Goal: Transaction & Acquisition: Purchase product/service

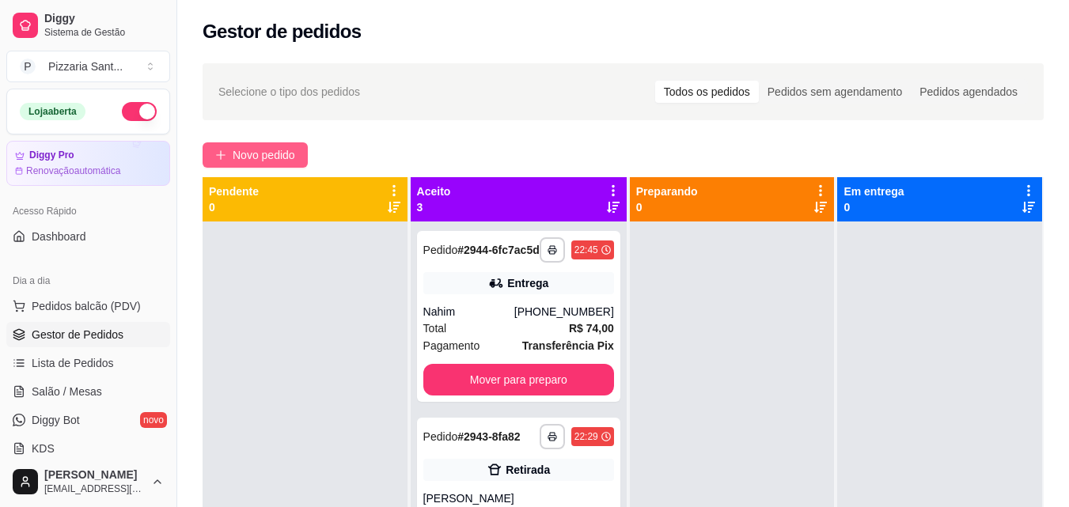
click at [275, 144] on button "Novo pedido" at bounding box center [255, 154] width 105 height 25
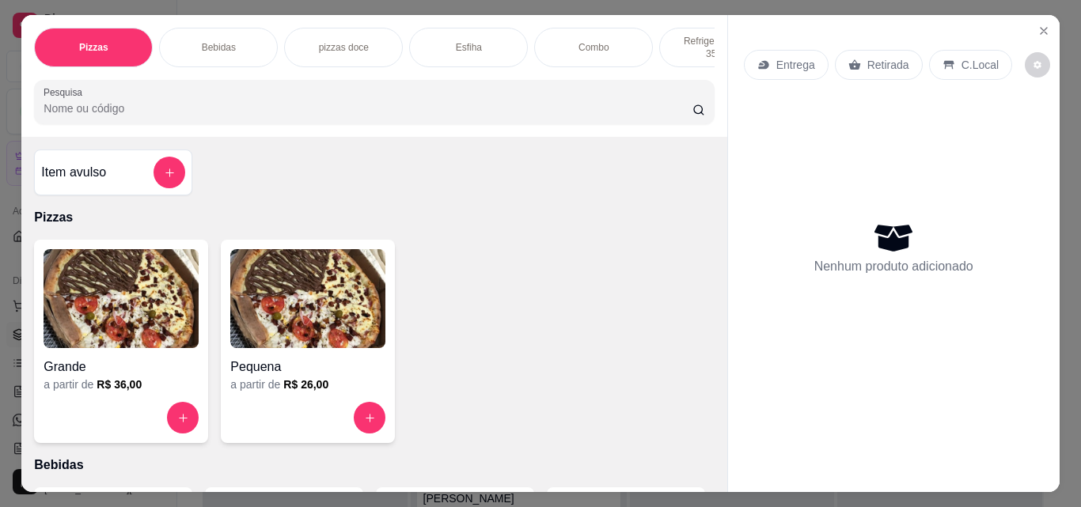
click at [279, 320] on img at bounding box center [307, 298] width 155 height 99
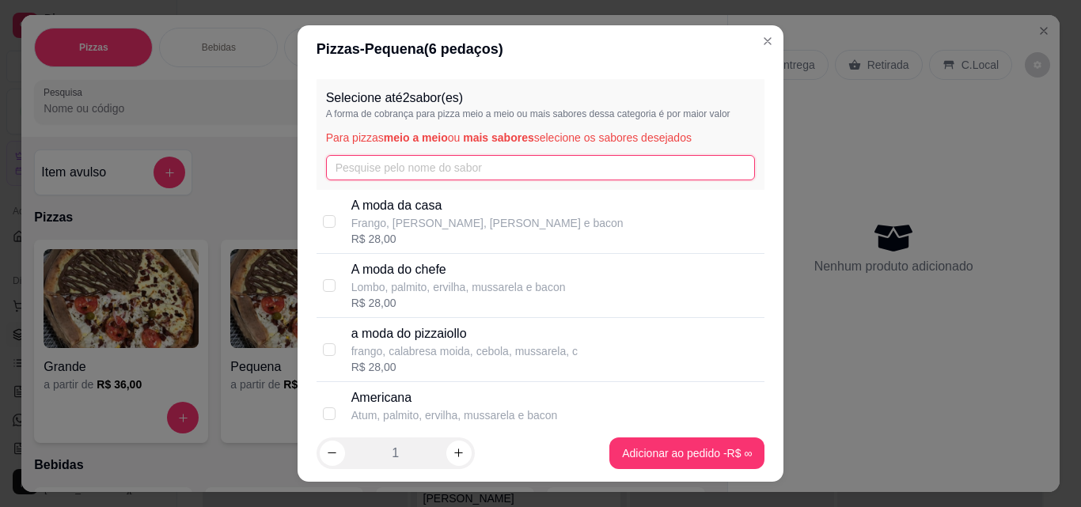
drag, startPoint x: 341, startPoint y: 169, endPoint x: 343, endPoint y: 156, distance: 13.5
click at [343, 159] on input "text" at bounding box center [541, 167] width 430 height 25
type input "fr"
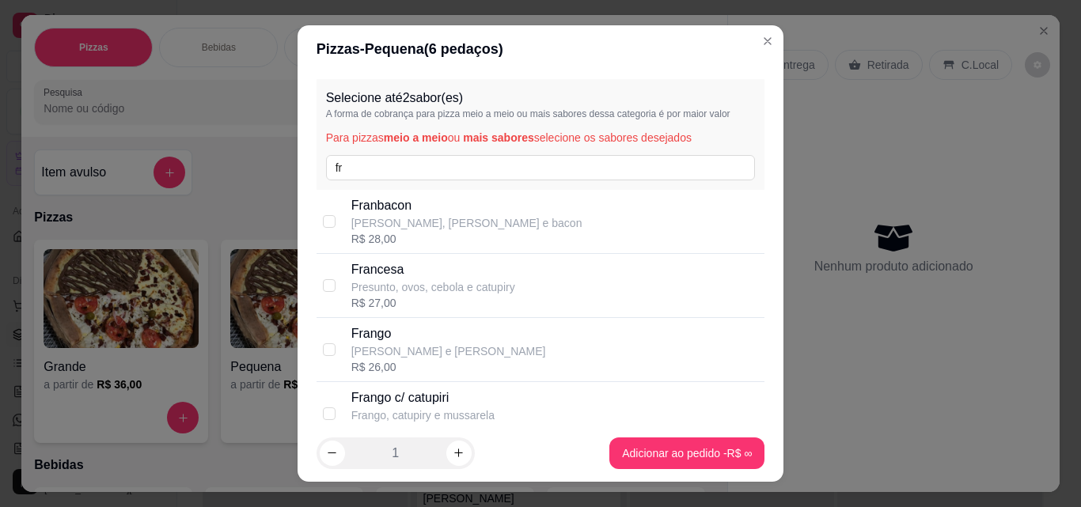
click at [435, 400] on p "Frango c/ catupiri" at bounding box center [422, 398] width 143 height 19
checkbox input "true"
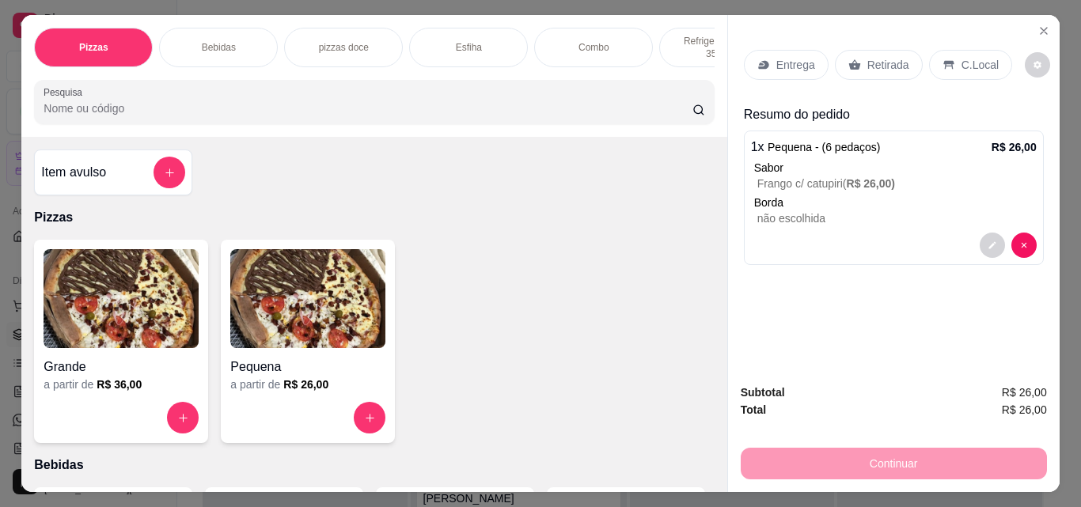
click at [785, 57] on p "Entrega" at bounding box center [795, 65] width 39 height 16
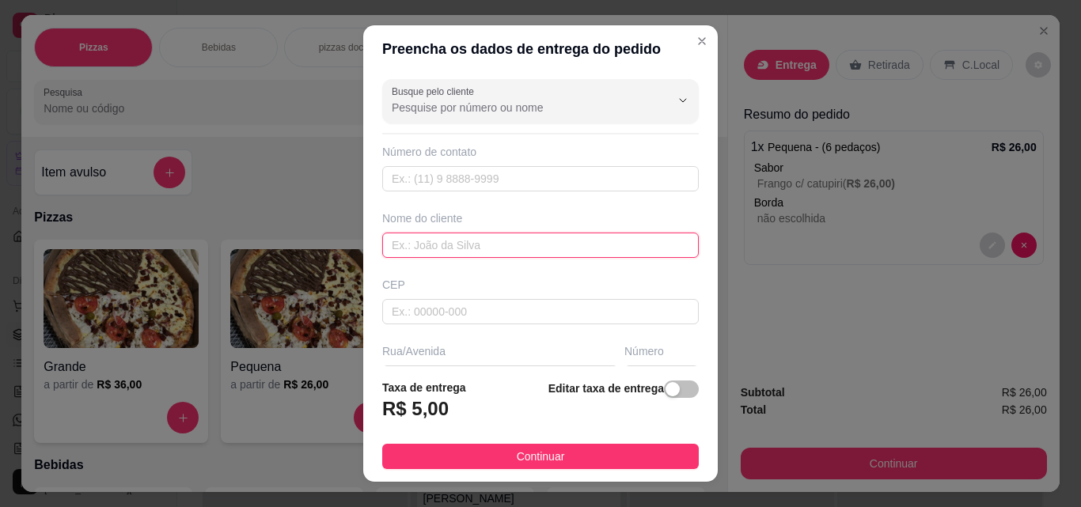
click at [519, 243] on input "text" at bounding box center [540, 245] width 317 height 25
type input "ZERO"
click at [510, 214] on div "Nome do cliente" at bounding box center [540, 218] width 317 height 16
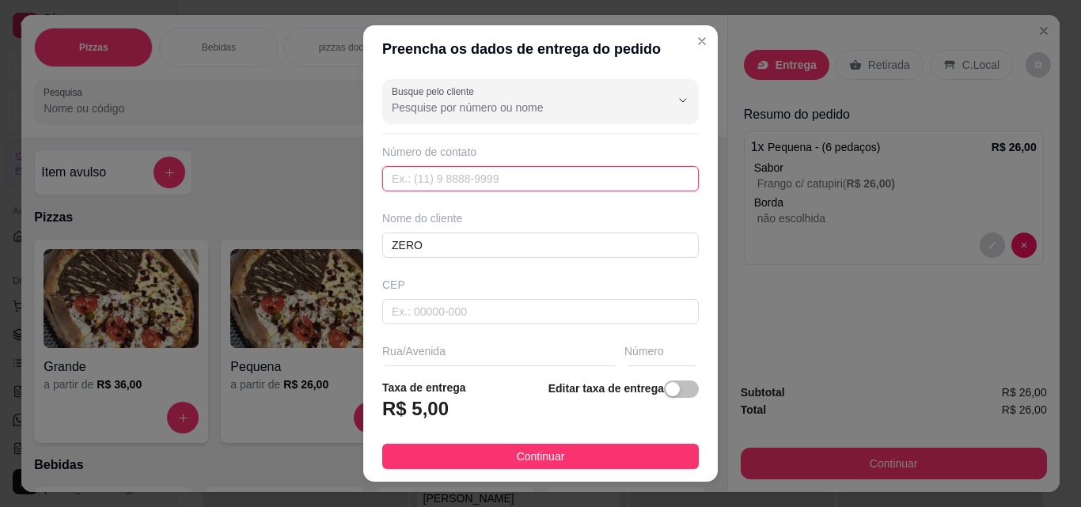
click at [579, 174] on input "text" at bounding box center [540, 178] width 317 height 25
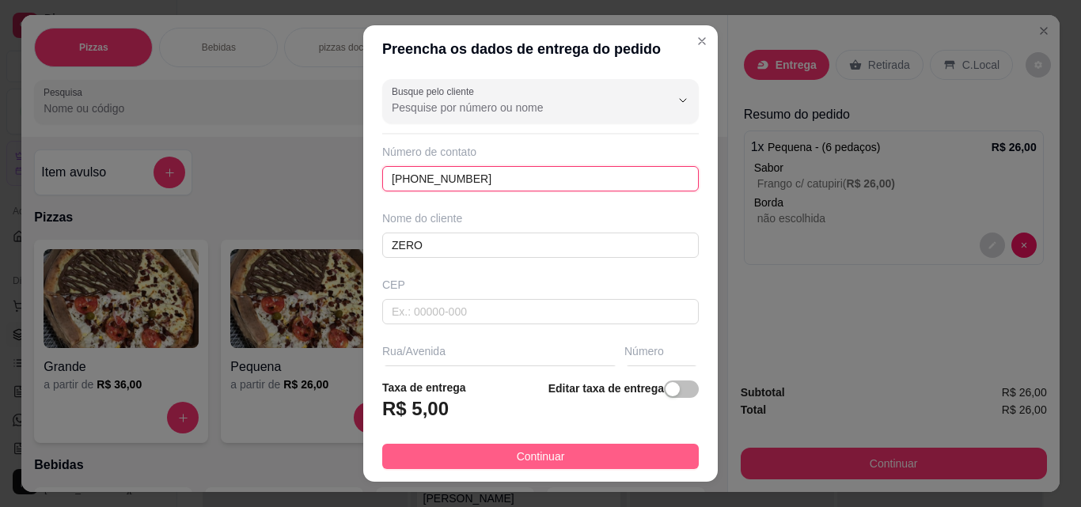
type input "[PHONE_NUMBER]"
click at [666, 457] on button "Continuar" at bounding box center [540, 456] width 317 height 25
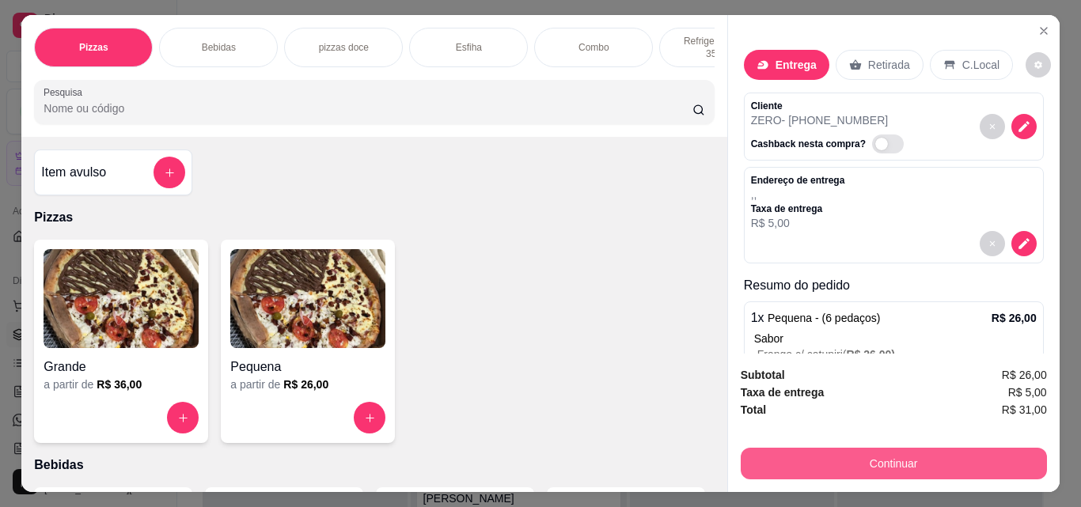
click at [765, 457] on button "Continuar" at bounding box center [894, 464] width 306 height 32
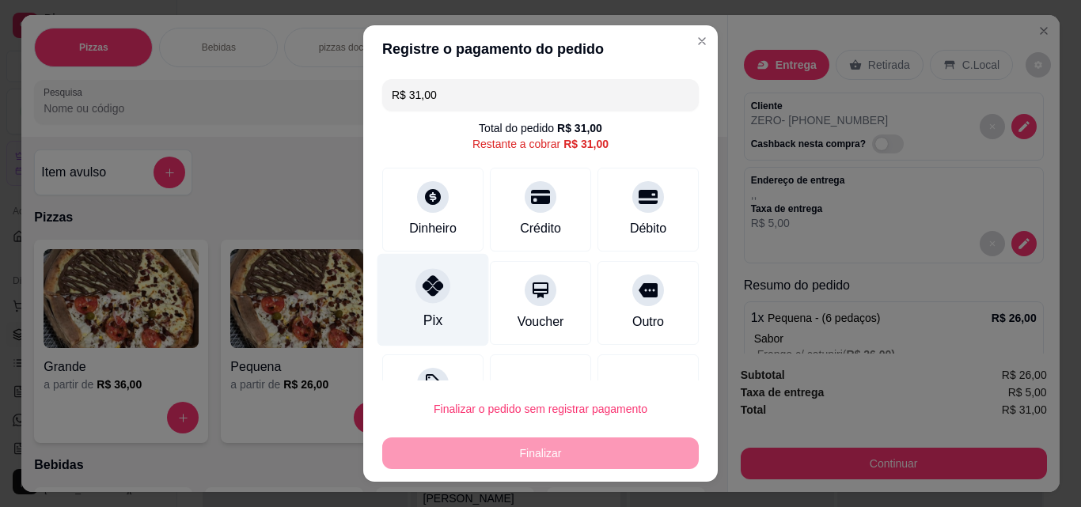
click at [450, 309] on div "Pix" at bounding box center [433, 300] width 112 height 93
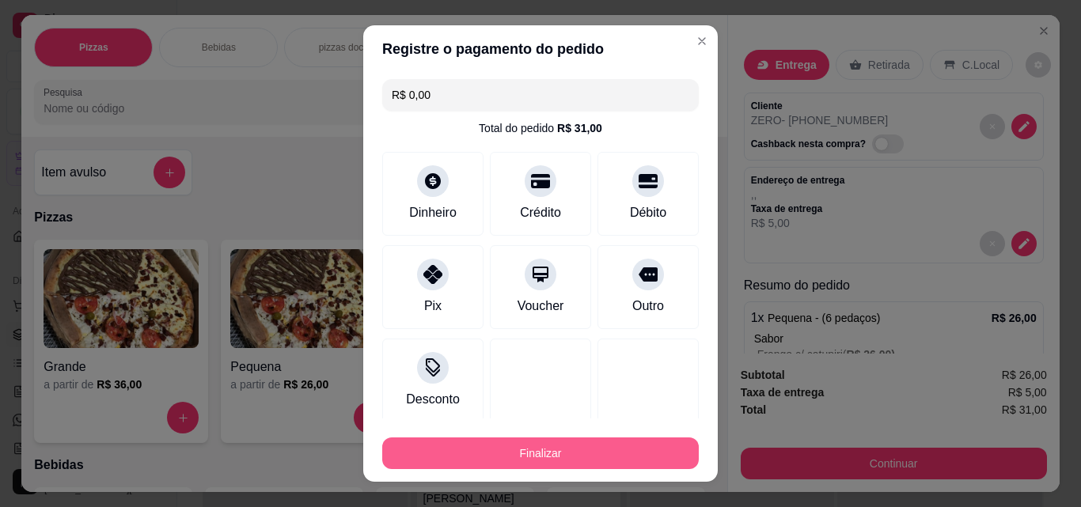
click at [468, 442] on button "Finalizar" at bounding box center [540, 454] width 317 height 32
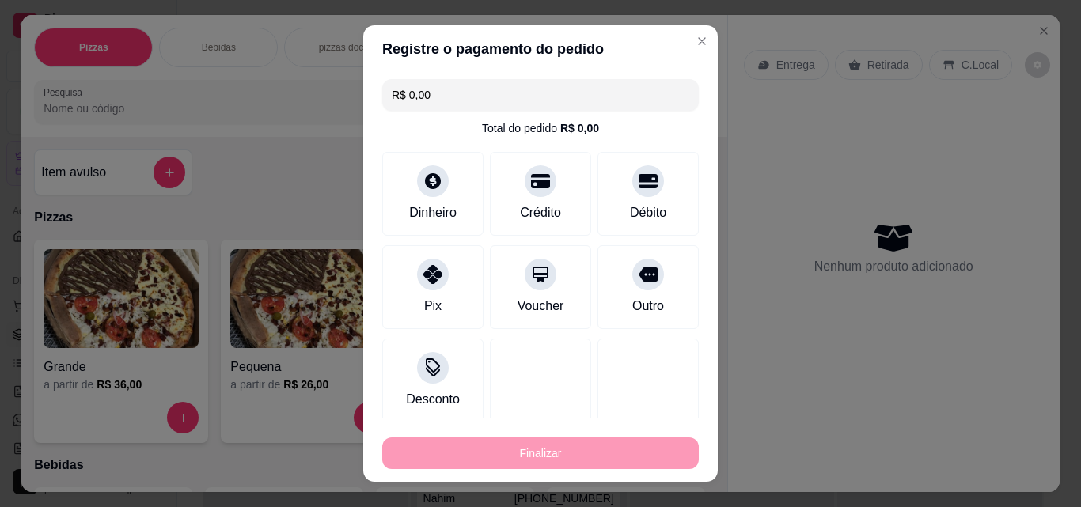
type input "-R$ 31,00"
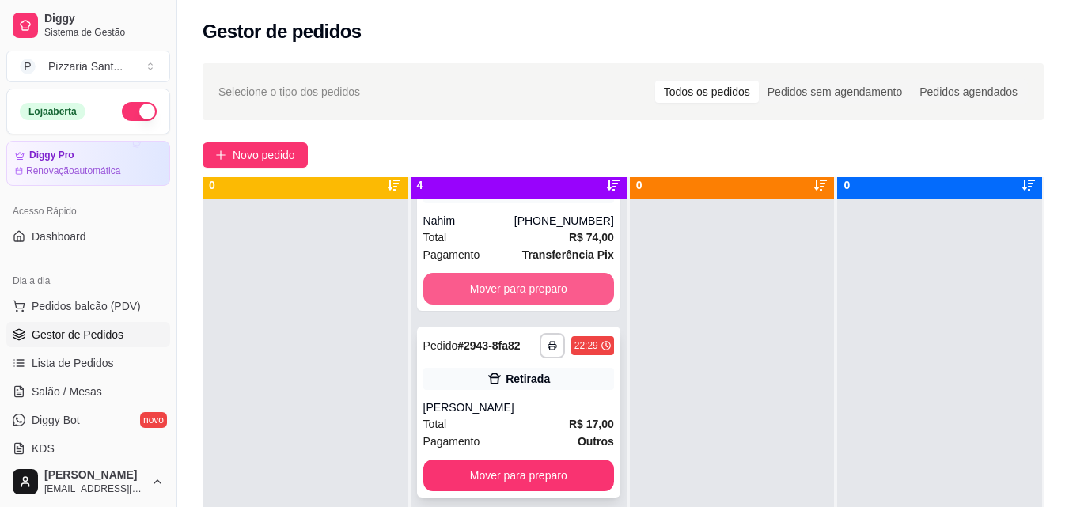
scroll to position [44, 0]
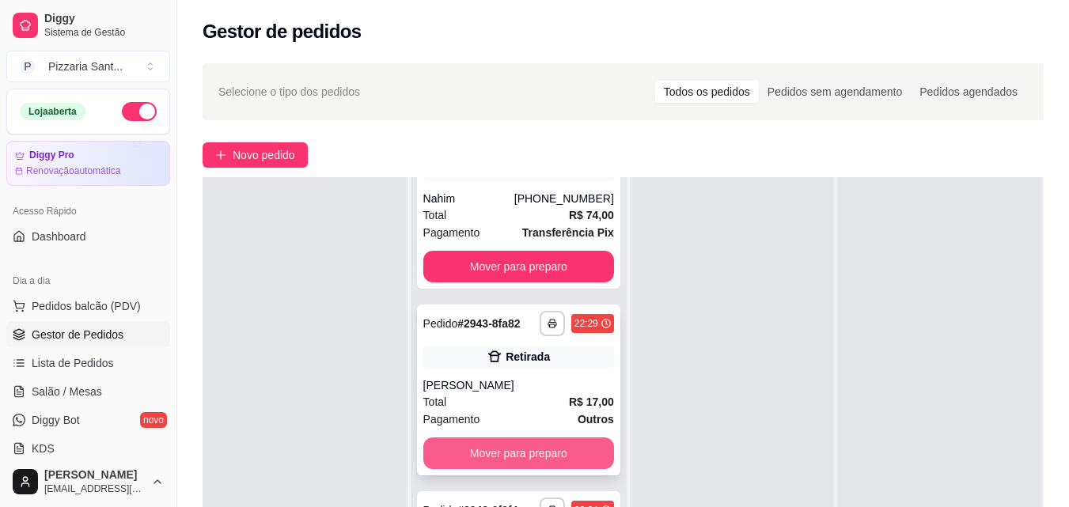
click at [536, 446] on button "Mover para preparo" at bounding box center [518, 454] width 191 height 32
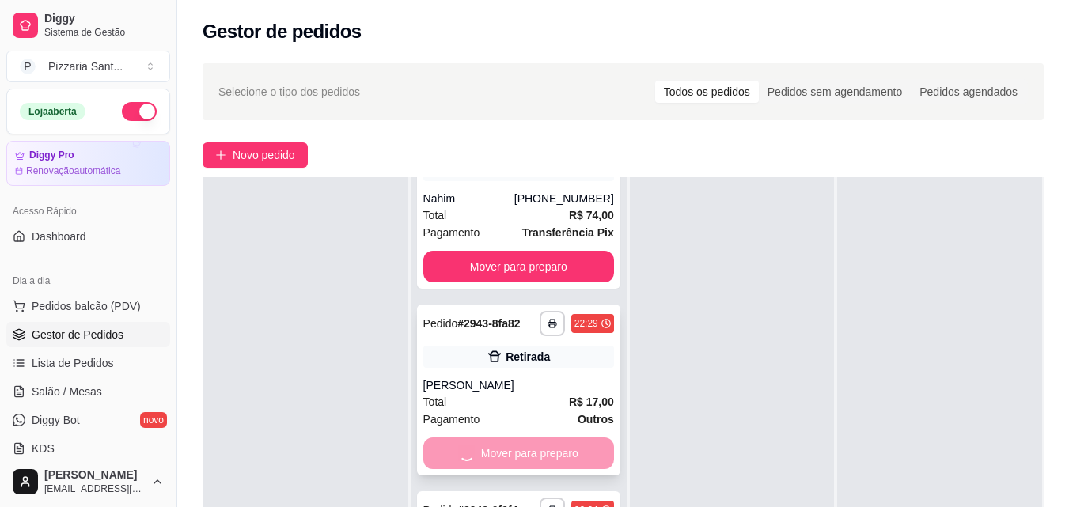
scroll to position [107, 0]
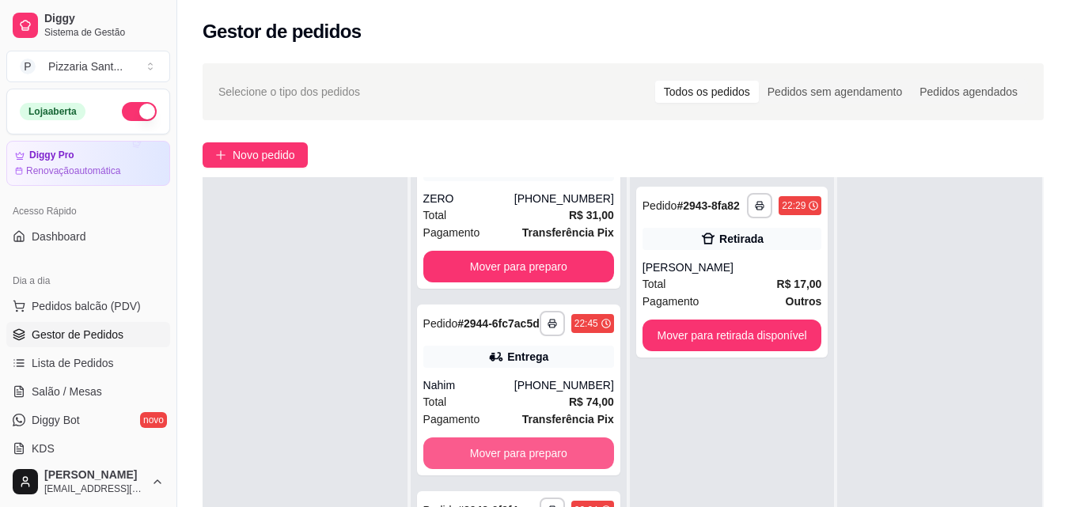
click at [536, 442] on button "Mover para preparo" at bounding box center [518, 454] width 191 height 32
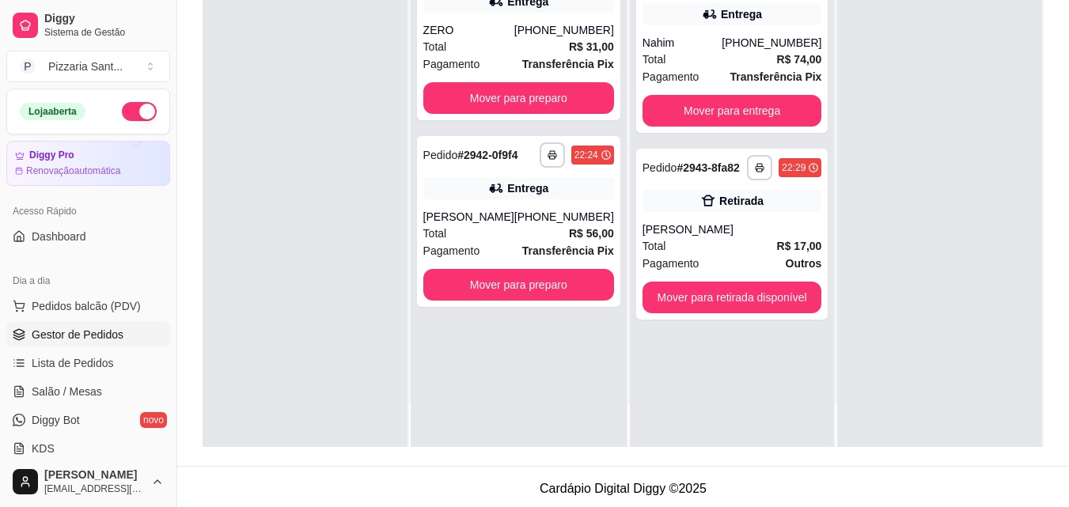
scroll to position [241, 0]
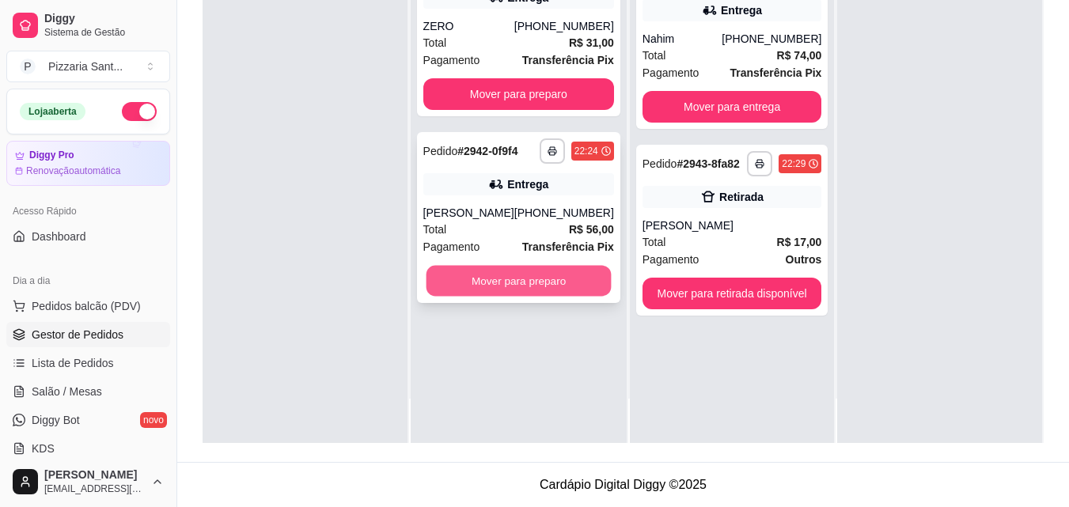
click at [554, 283] on button "Mover para preparo" at bounding box center [518, 281] width 185 height 31
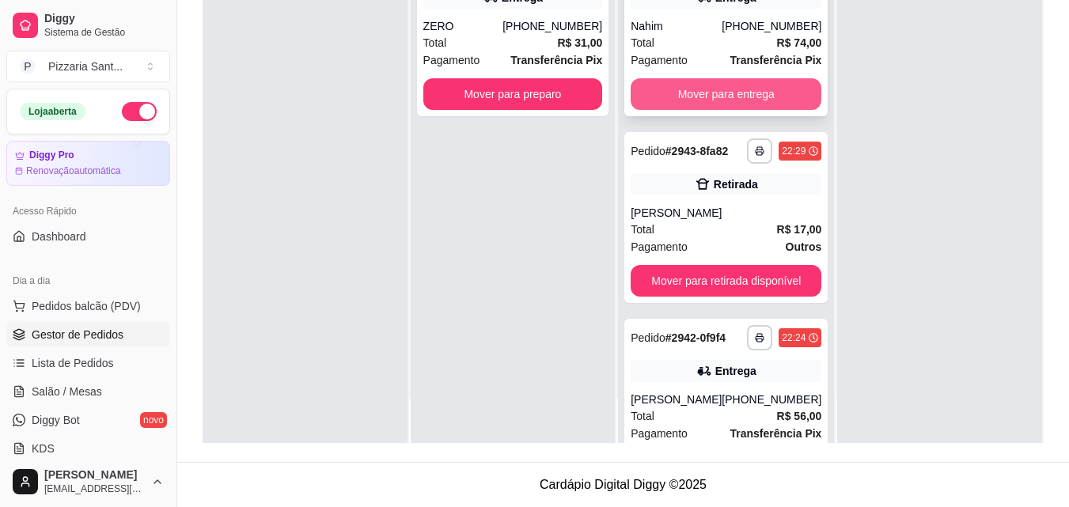
click at [794, 93] on button "Mover para entrega" at bounding box center [726, 94] width 191 height 32
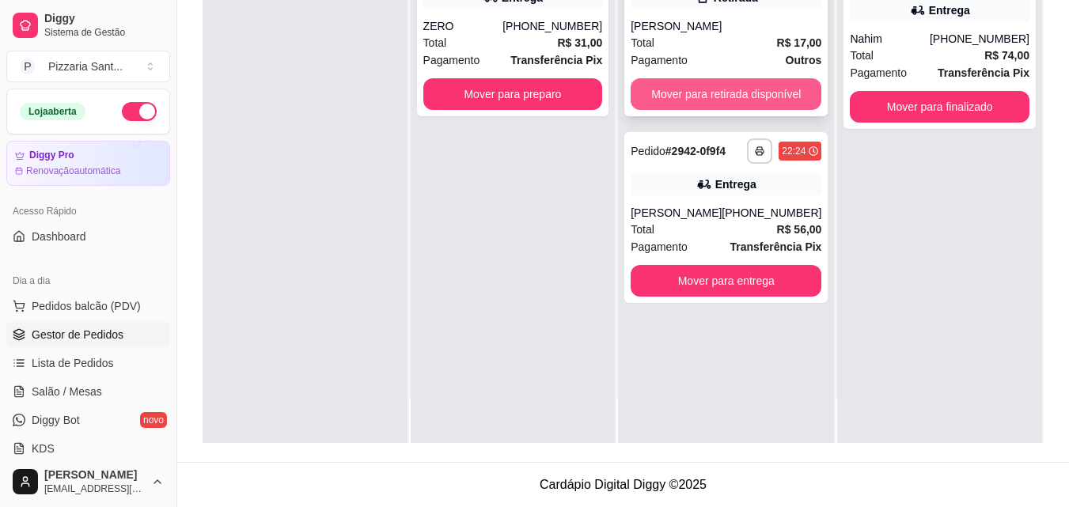
click at [787, 97] on button "Mover para retirada disponível" at bounding box center [726, 94] width 191 height 32
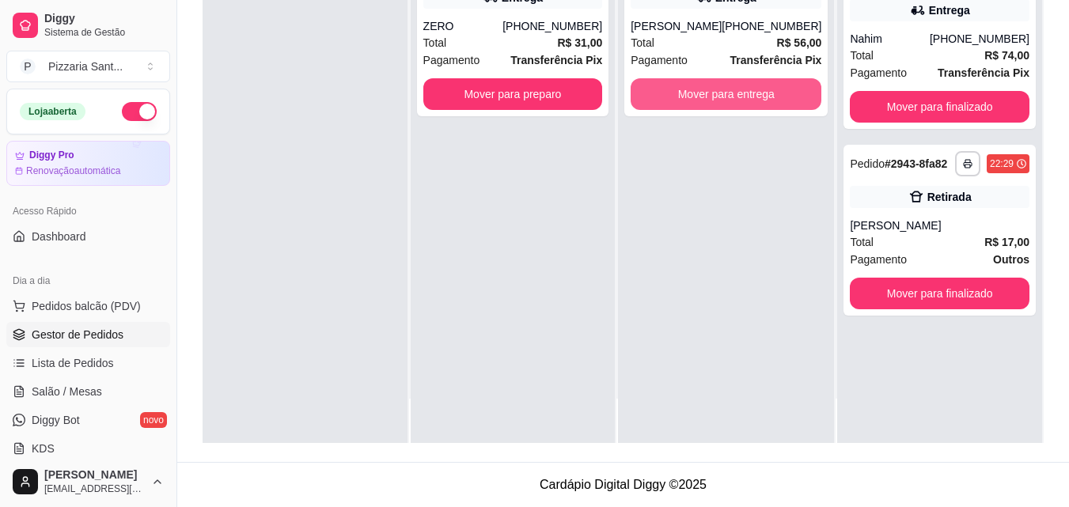
click at [787, 97] on button "Mover para entrega" at bounding box center [726, 94] width 191 height 32
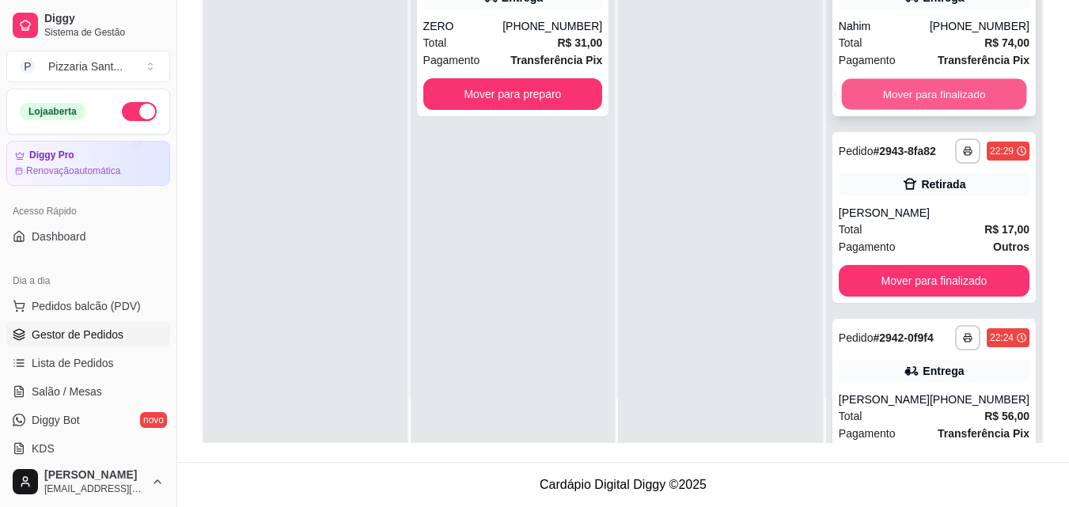
click at [882, 95] on button "Mover para finalizado" at bounding box center [933, 94] width 185 height 31
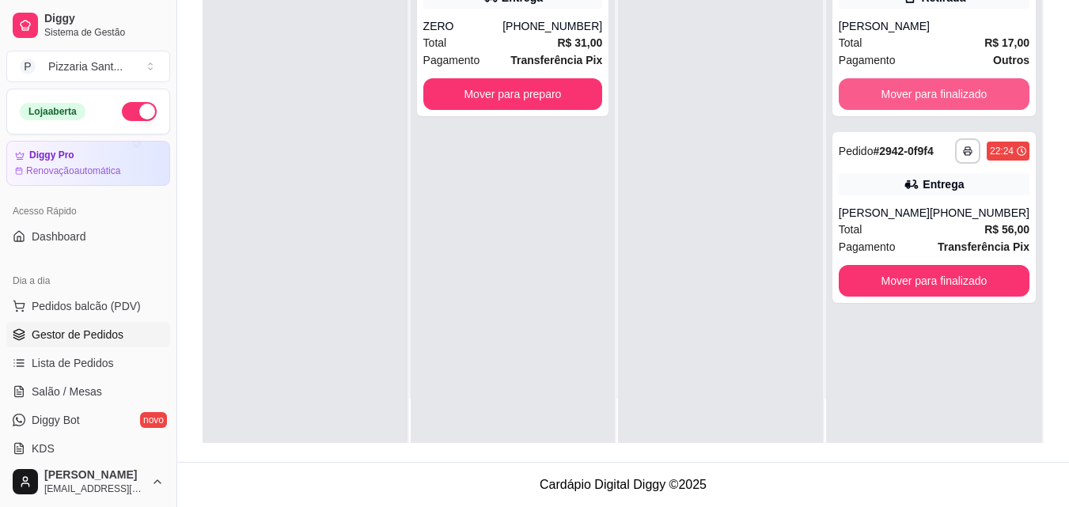
click at [883, 95] on button "Mover para finalizado" at bounding box center [934, 94] width 191 height 32
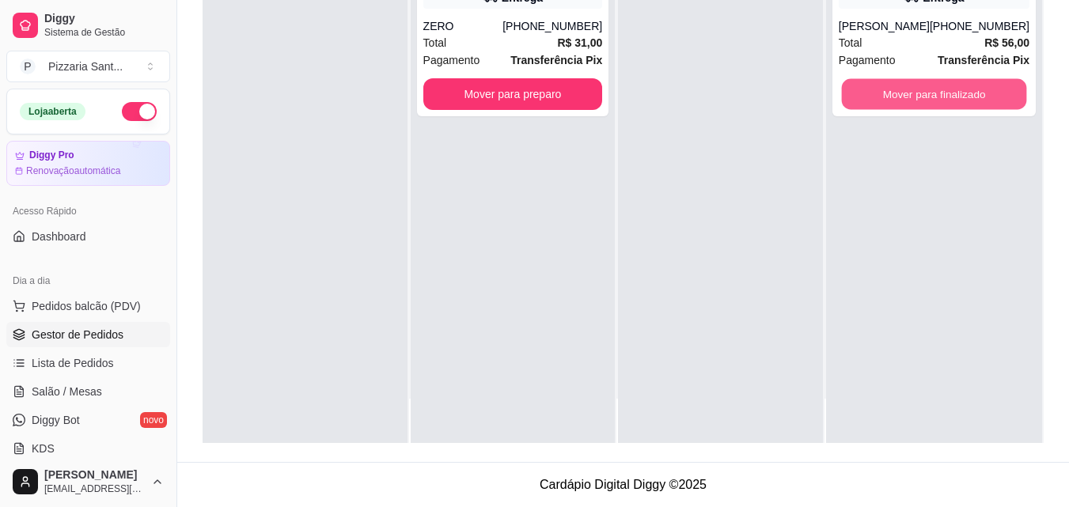
click at [883, 95] on button "Mover para finalizado" at bounding box center [933, 94] width 185 height 31
